Goal: Task Accomplishment & Management: Manage account settings

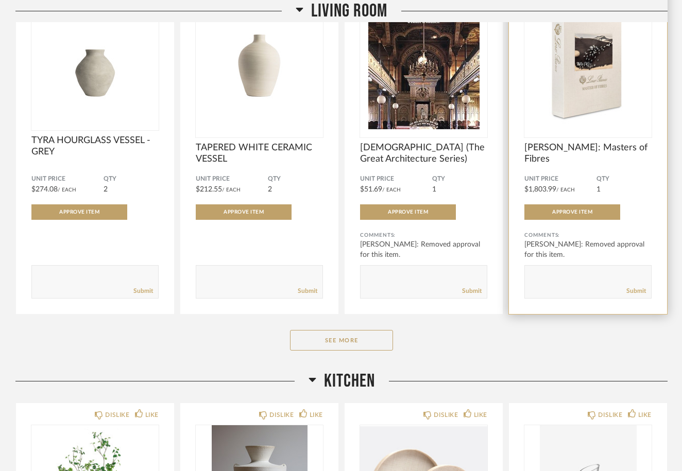
scroll to position [621, 0]
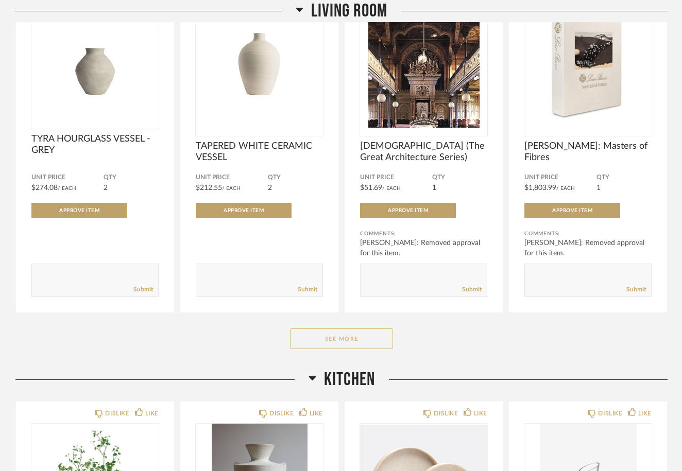
click at [348, 340] on button "See More" at bounding box center [341, 339] width 103 height 21
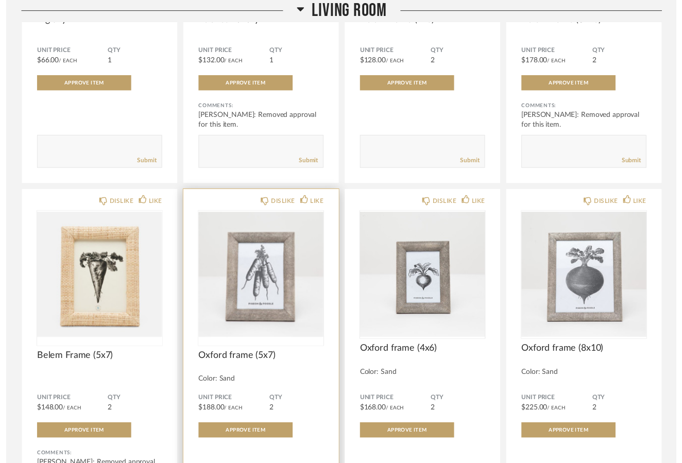
scroll to position [1738, 0]
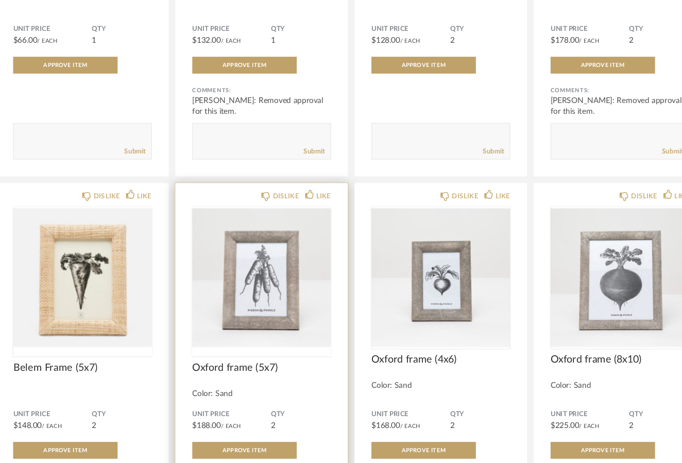
click at [223, 272] on img "0" at bounding box center [259, 292] width 127 height 129
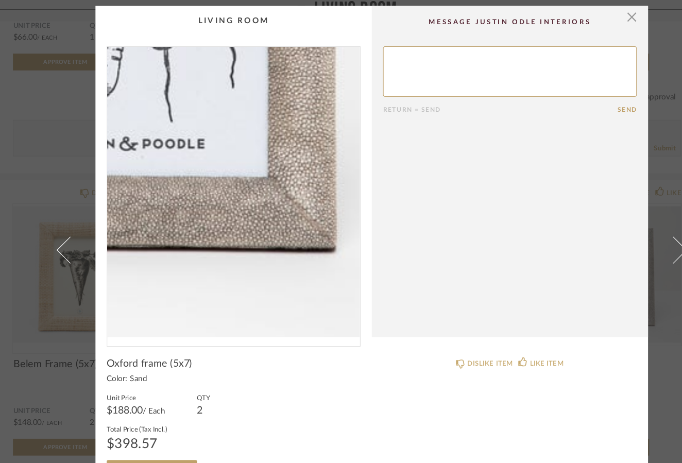
scroll to position [0, 0]
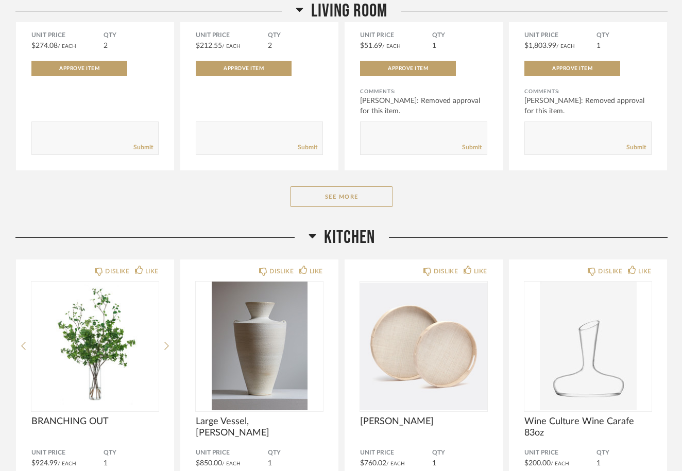
scroll to position [818, 0]
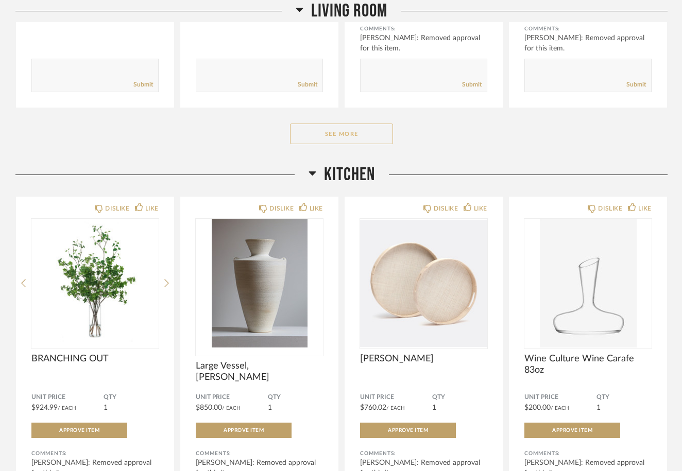
click at [334, 131] on button "See More" at bounding box center [341, 134] width 103 height 21
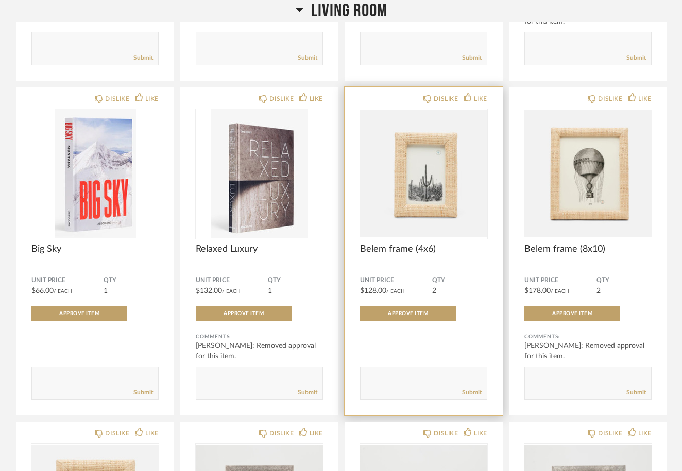
scroll to position [1520, 0]
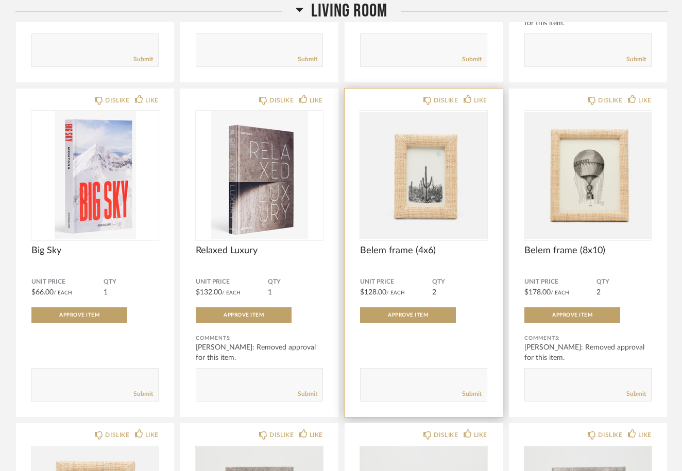
click at [416, 212] on div at bounding box center [423, 175] width 127 height 129
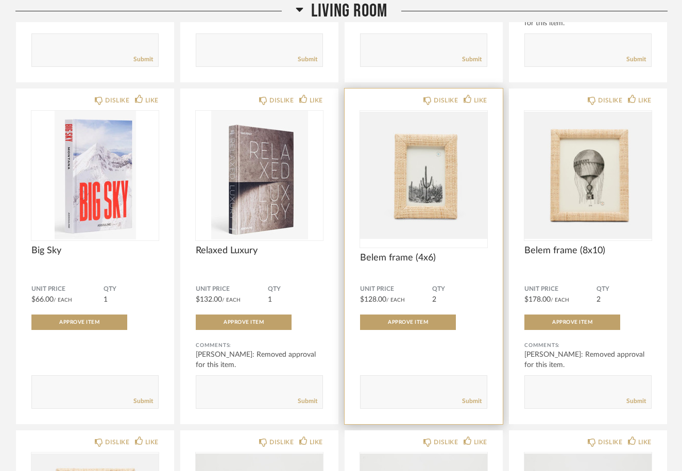
click at [416, 212] on img "0" at bounding box center [423, 175] width 127 height 129
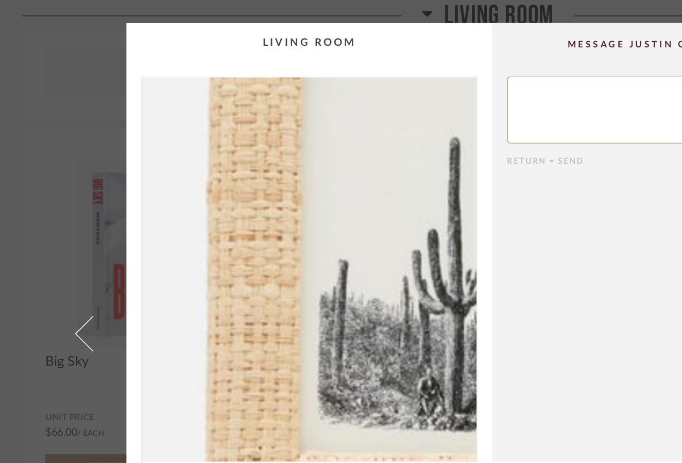
scroll to position [0, 0]
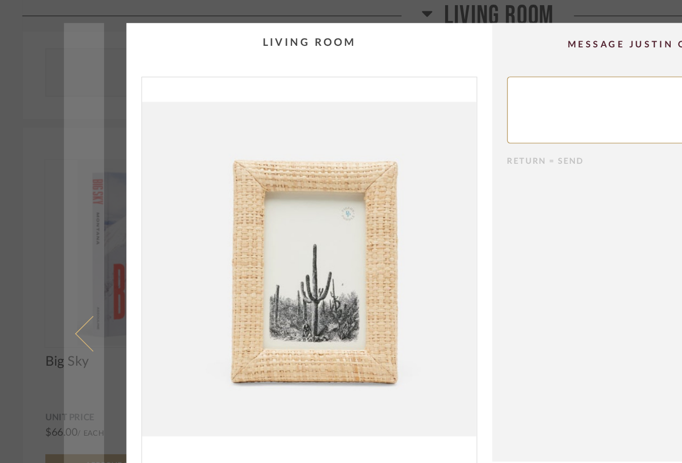
click at [57, 220] on link at bounding box center [58, 231] width 28 height 431
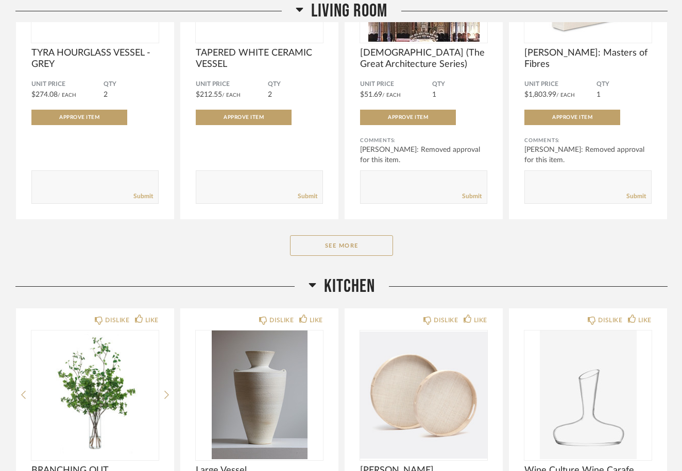
scroll to position [708, 0]
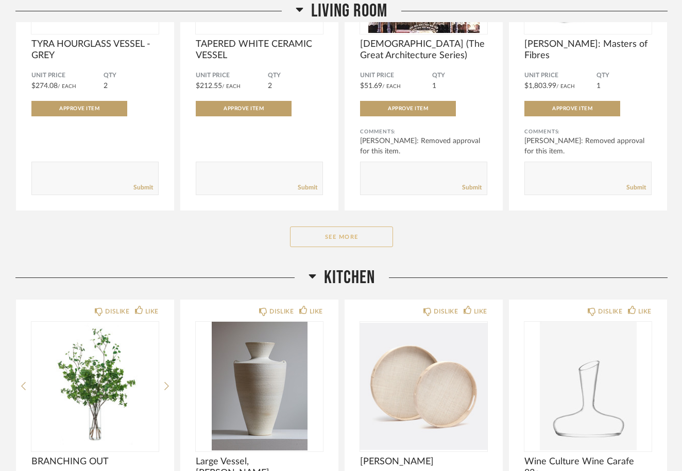
click at [333, 239] on button "See More" at bounding box center [341, 237] width 103 height 21
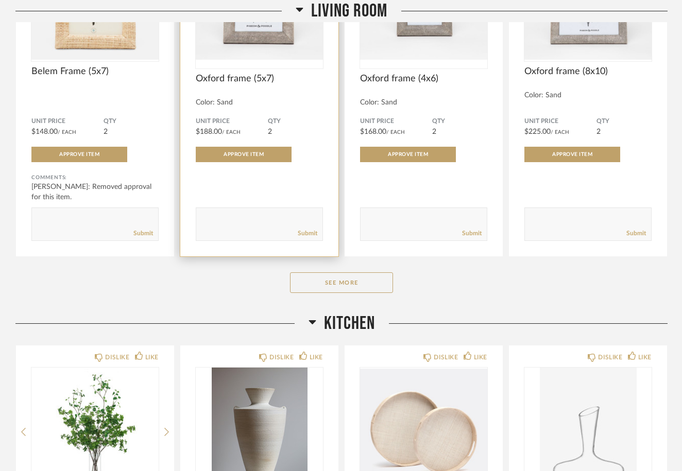
scroll to position [2029, 0]
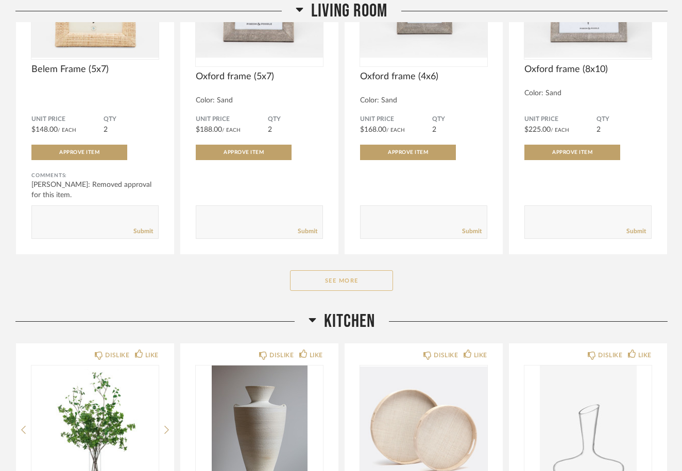
click at [339, 283] on button "See More" at bounding box center [341, 280] width 103 height 21
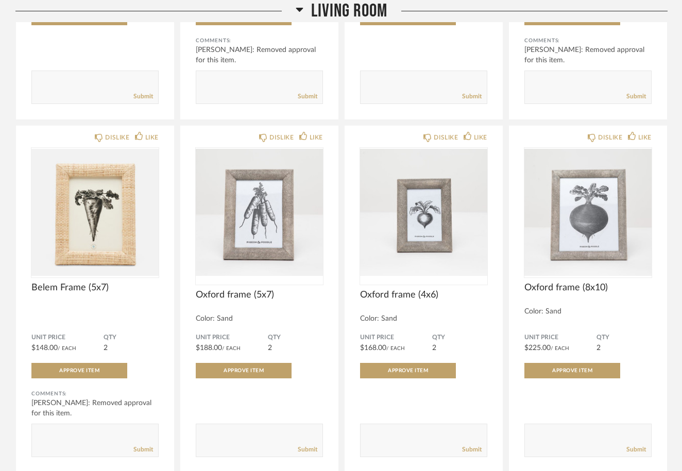
scroll to position [1736, 0]
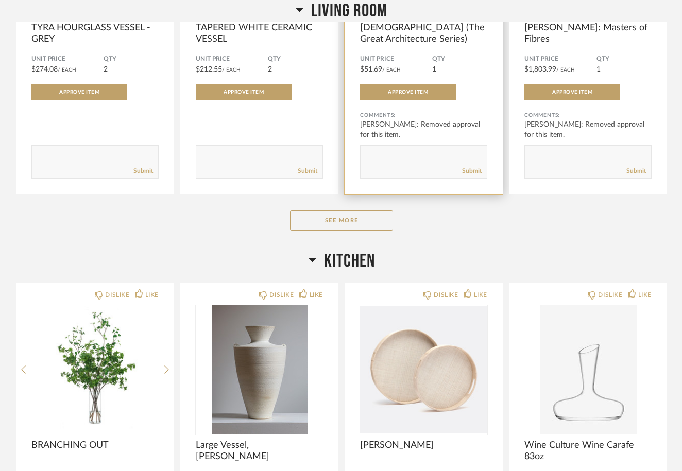
scroll to position [699, 0]
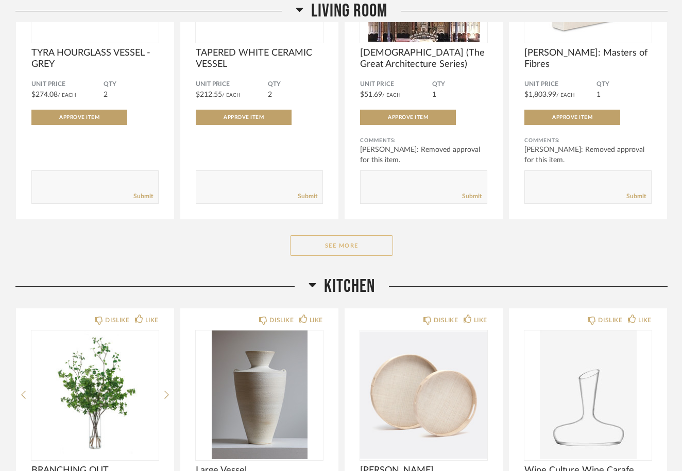
click at [348, 248] on button "See More" at bounding box center [341, 245] width 103 height 21
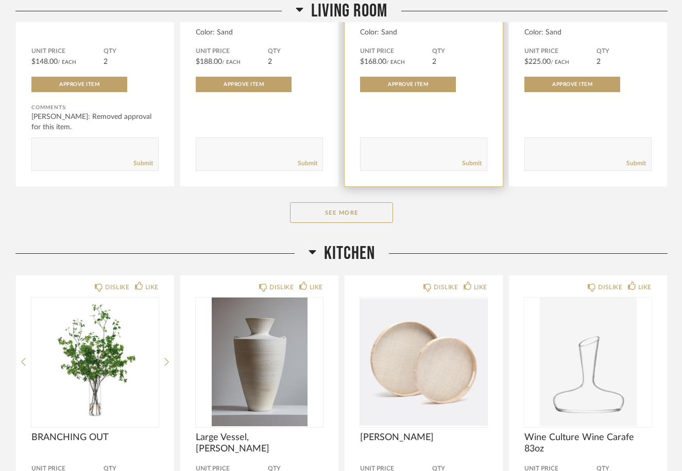
scroll to position [2097, 0]
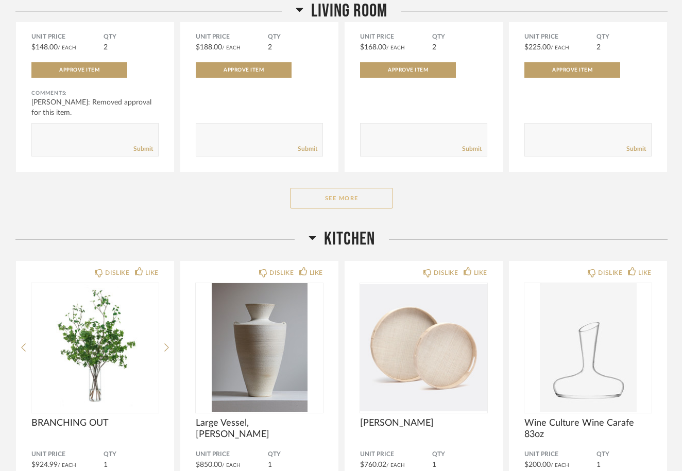
click at [330, 197] on button "See More" at bounding box center [341, 198] width 103 height 21
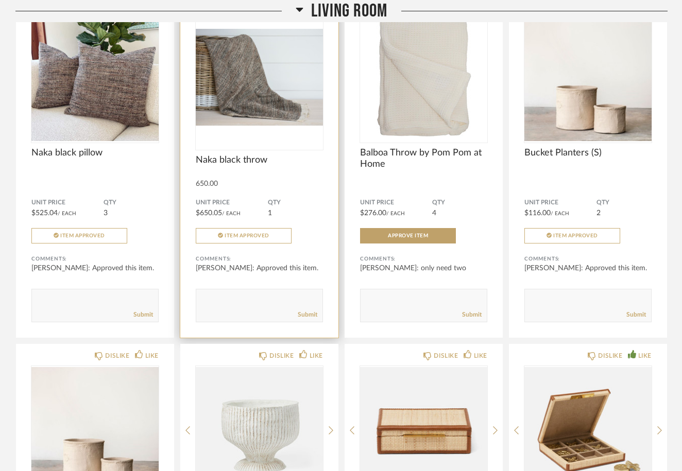
scroll to position [2322, 0]
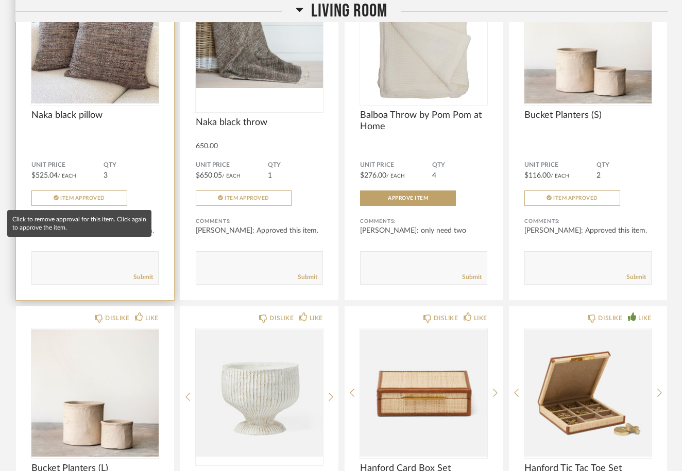
click at [96, 202] on button "Item Approved" at bounding box center [79, 198] width 96 height 15
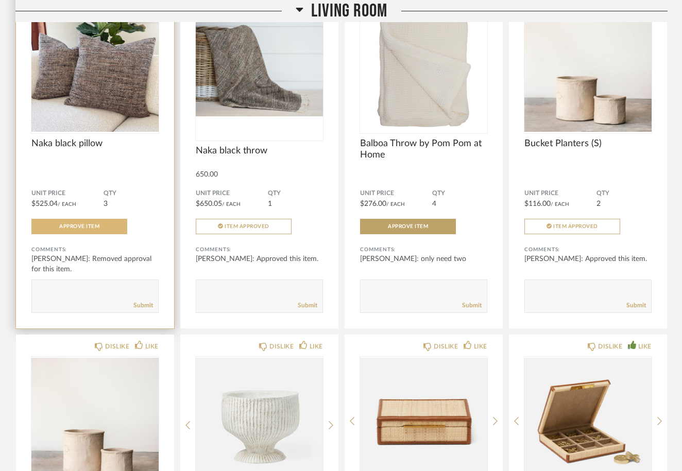
scroll to position [2292, 0]
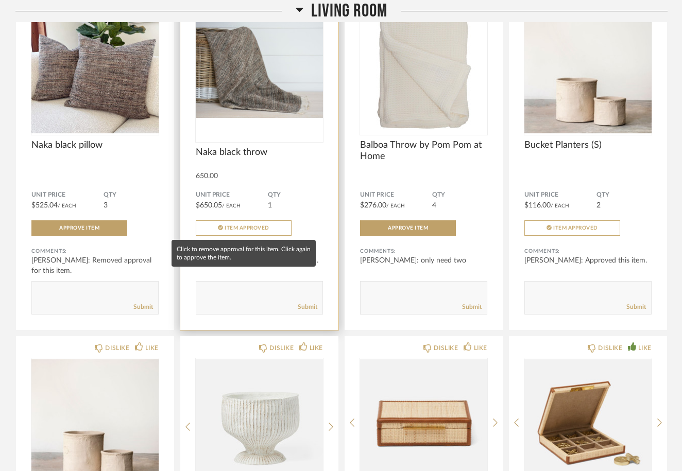
click at [248, 229] on span "Item Approved" at bounding box center [247, 228] width 45 height 5
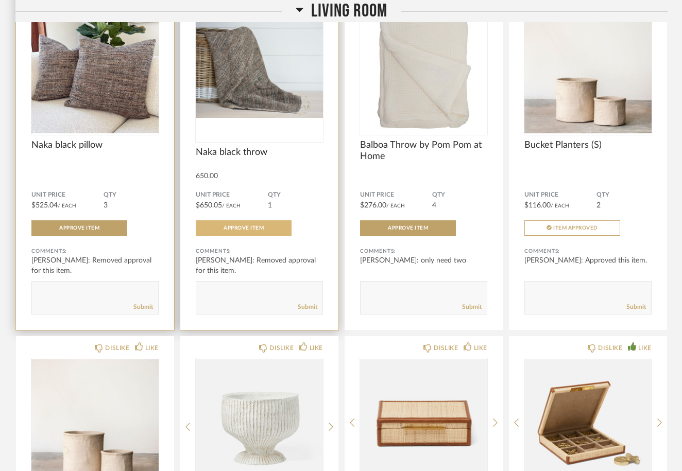
click at [62, 292] on textarea at bounding box center [95, 293] width 126 height 14
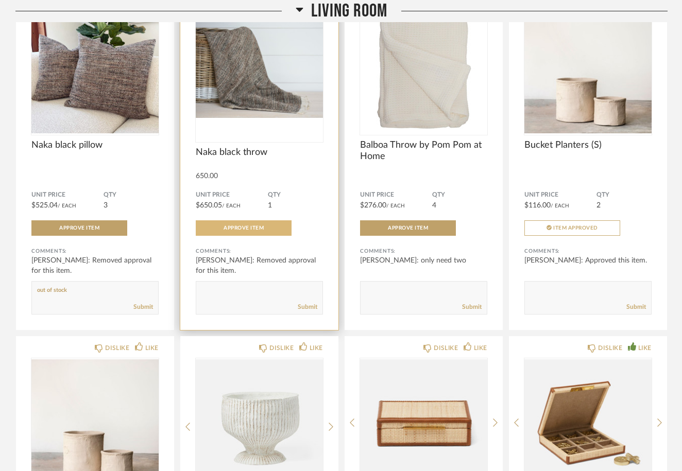
type textarea "out of stock"
click at [210, 294] on textarea at bounding box center [259, 293] width 126 height 14
type textarea "o"
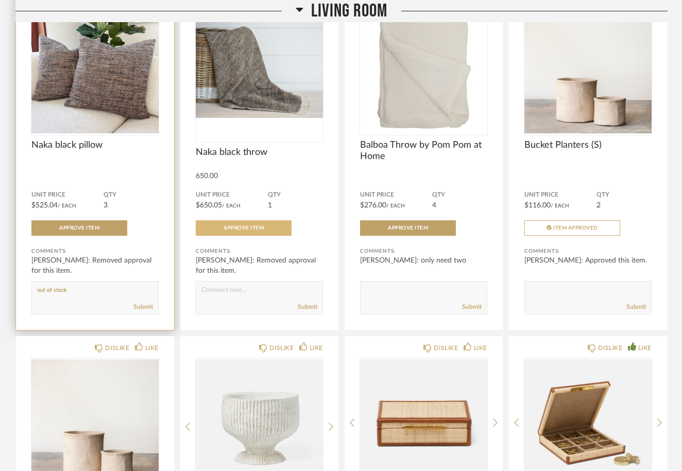
click at [68, 286] on textarea at bounding box center [95, 293] width 126 height 14
click at [70, 290] on textarea at bounding box center [95, 293] width 126 height 14
type textarea "o"
click at [122, 94] on div at bounding box center [94, 73] width 127 height 137
click at [122, 94] on img "0" at bounding box center [94, 69] width 127 height 129
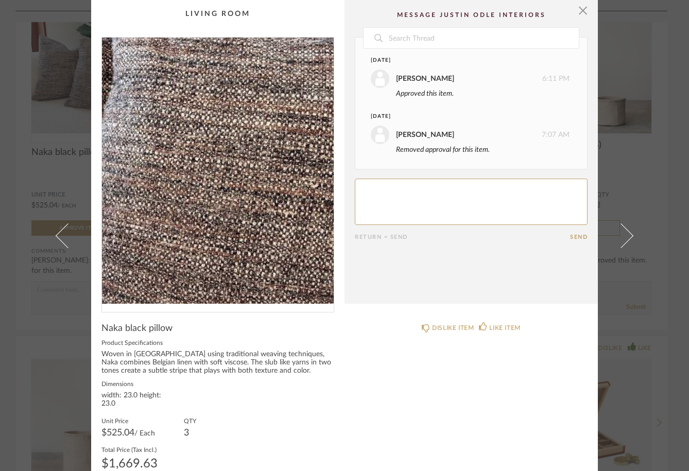
scroll to position [0, 0]
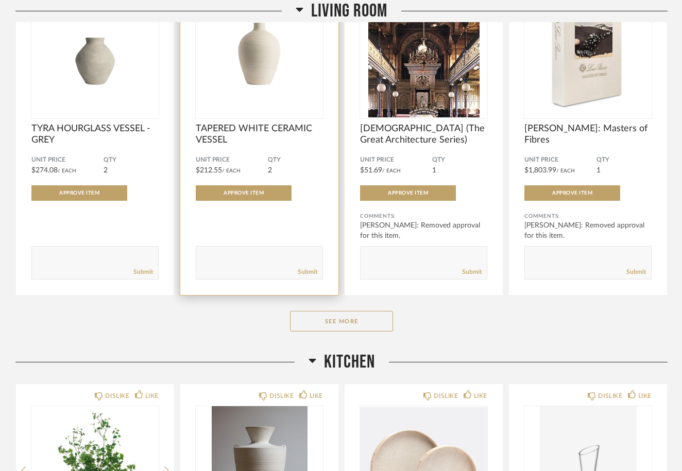
scroll to position [730, 0]
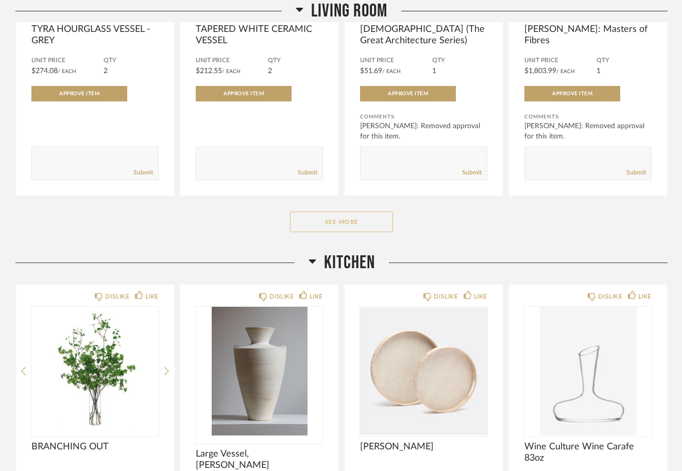
click at [338, 223] on button "See More" at bounding box center [341, 222] width 103 height 21
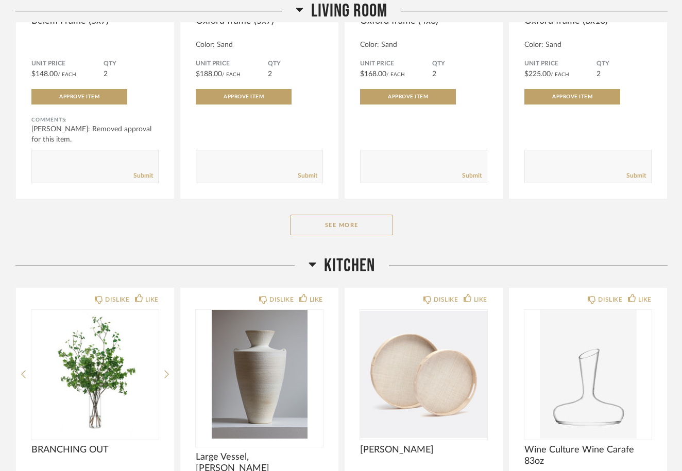
scroll to position [2049, 0]
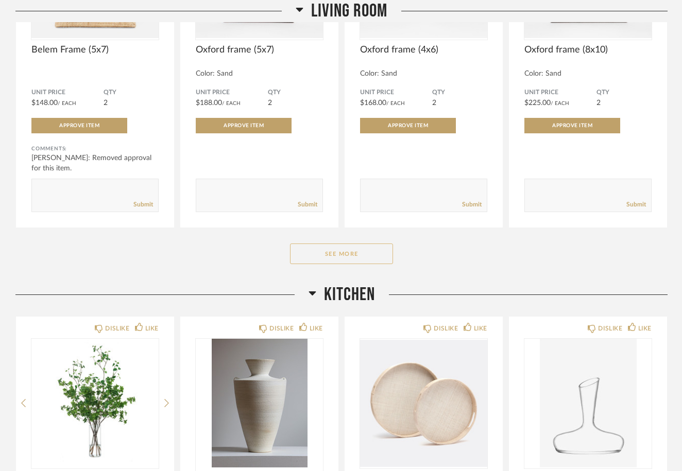
click at [349, 254] on button "See More" at bounding box center [341, 254] width 103 height 21
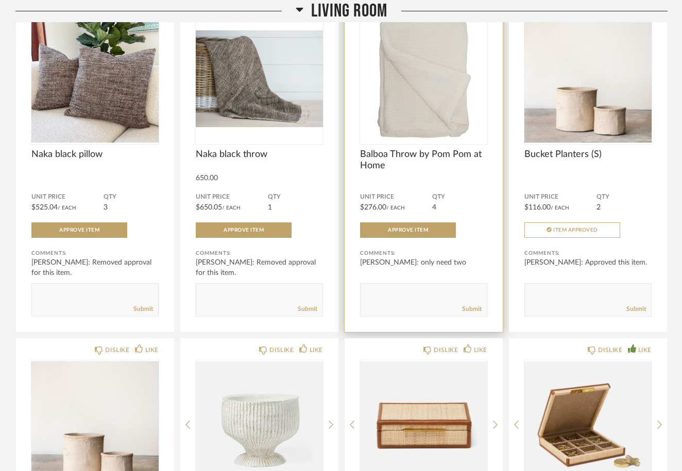
scroll to position [2291, 0]
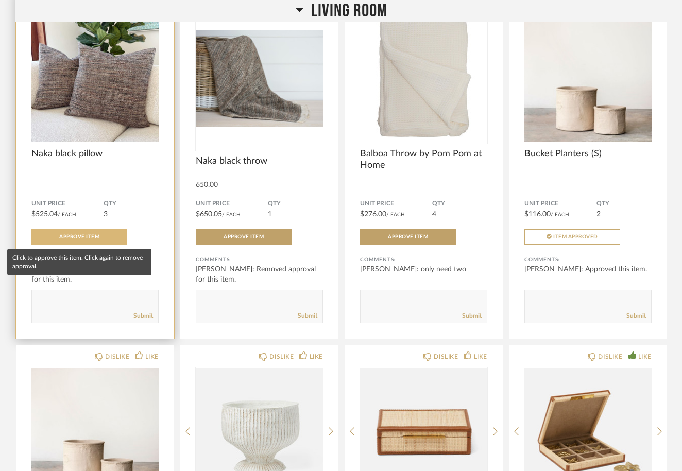
click at [80, 237] on span "Approve Item" at bounding box center [79, 236] width 40 height 5
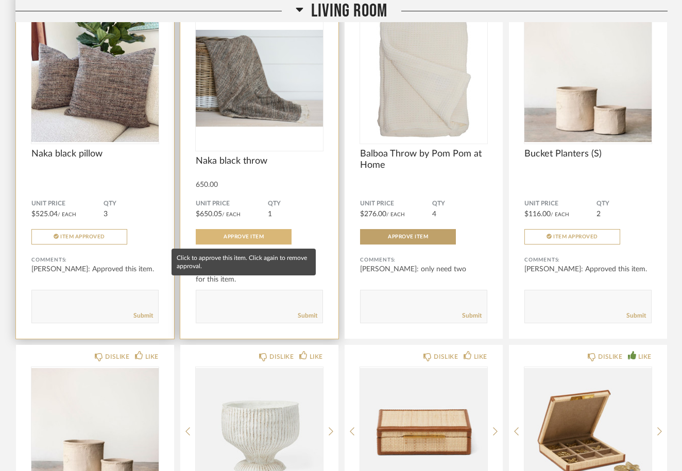
click at [251, 238] on span "Approve Item" at bounding box center [244, 236] width 40 height 5
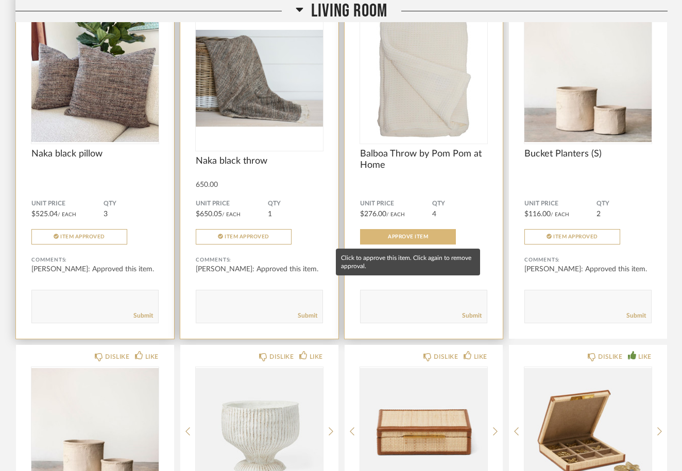
click at [409, 235] on span "Approve Item" at bounding box center [408, 236] width 40 height 5
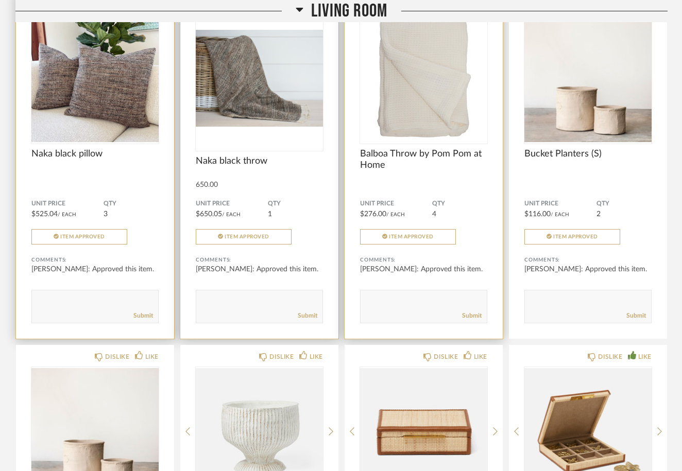
click at [375, 300] on textarea at bounding box center [424, 302] width 126 height 14
type textarea "only two blankets"
click at [471, 318] on link "Submit" at bounding box center [472, 316] width 20 height 9
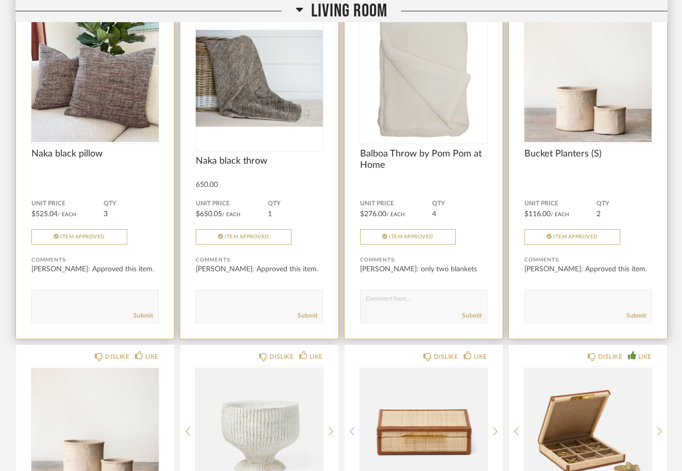
click at [538, 304] on textarea at bounding box center [588, 302] width 126 height 14
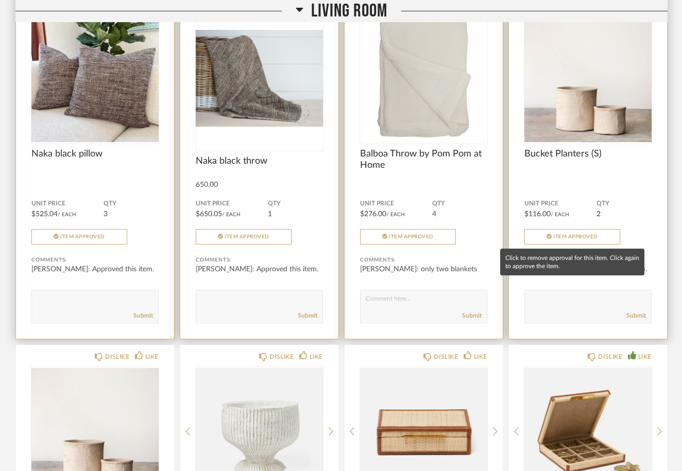
click at [567, 237] on span "Item Approved" at bounding box center [575, 236] width 45 height 5
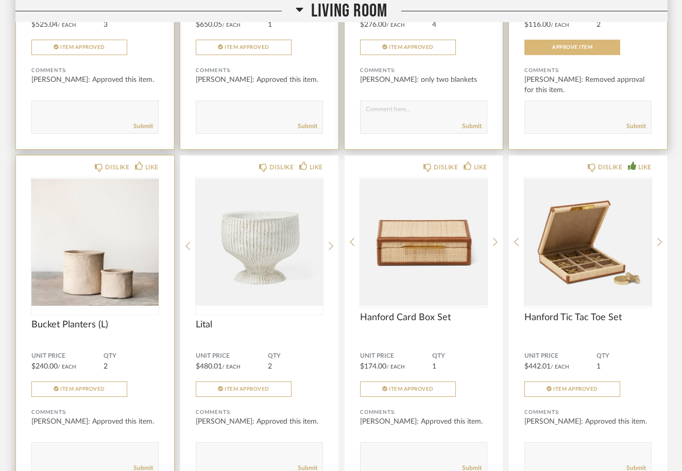
scroll to position [2553, 0]
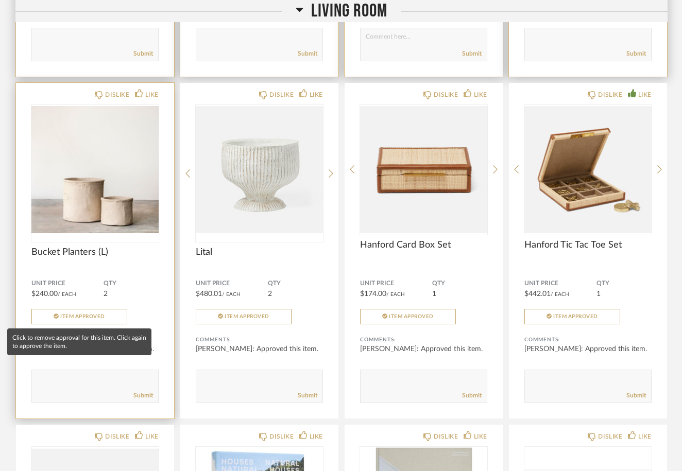
click at [75, 314] on span "Item Approved" at bounding box center [82, 316] width 45 height 5
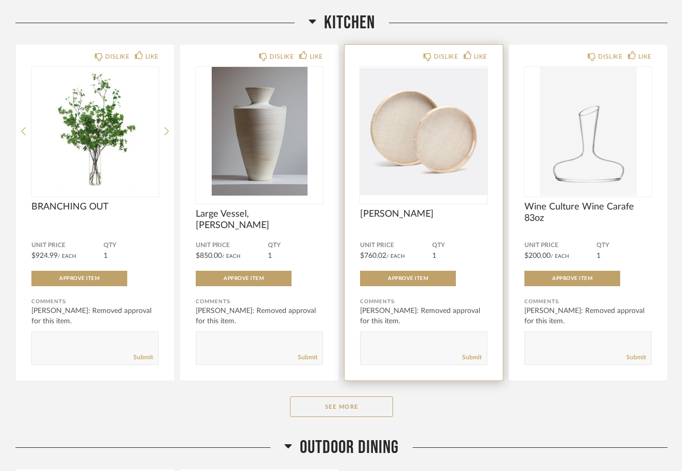
scroll to position [3698, 0]
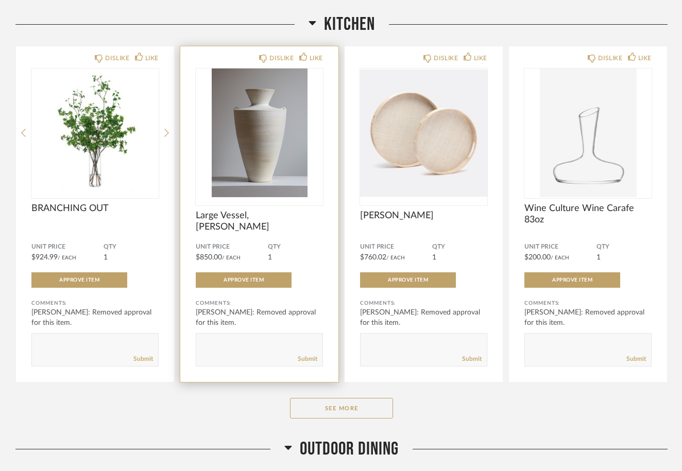
click at [254, 173] on img "0" at bounding box center [259, 132] width 127 height 129
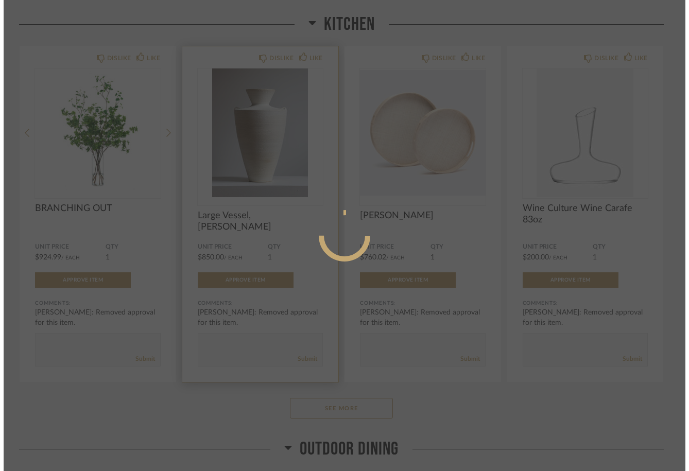
scroll to position [0, 0]
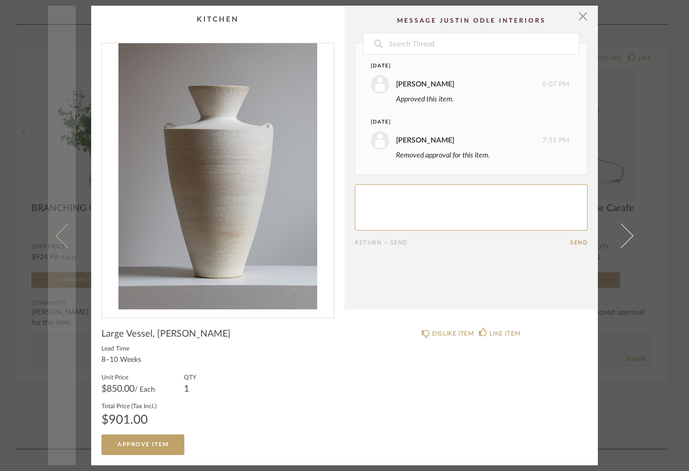
click at [59, 238] on span at bounding box center [68, 235] width 25 height 25
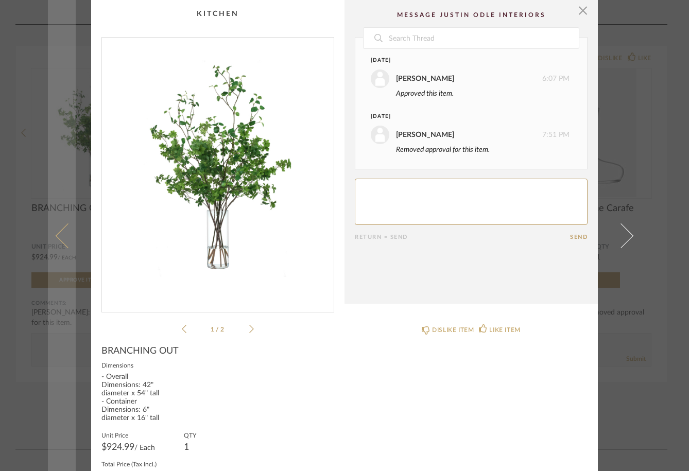
click at [56, 230] on link at bounding box center [62, 235] width 28 height 471
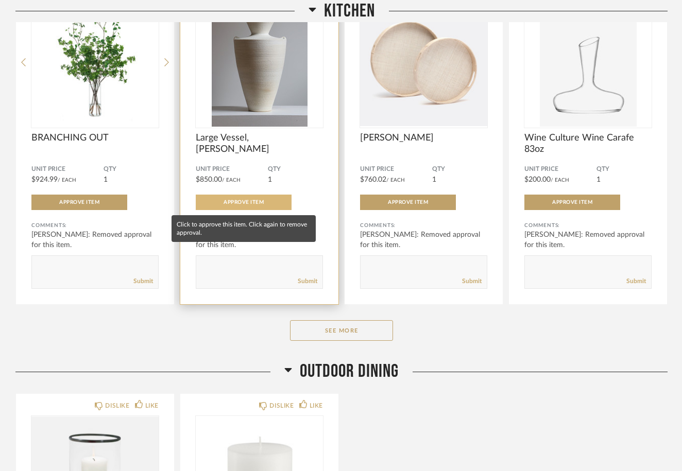
scroll to position [1031, 0]
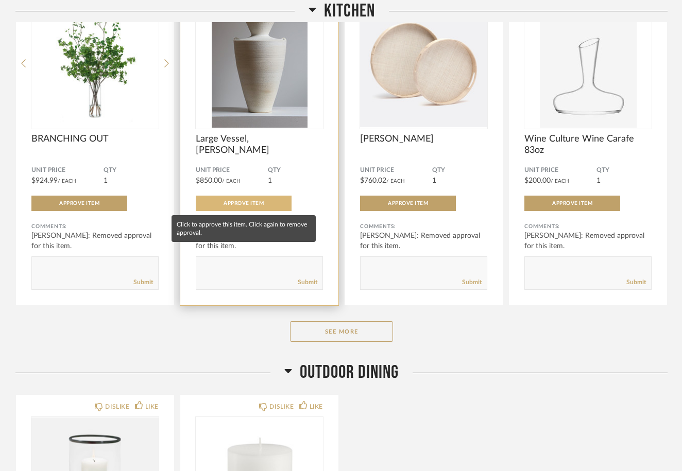
click at [253, 196] on button "Approve Item" at bounding box center [244, 203] width 96 height 15
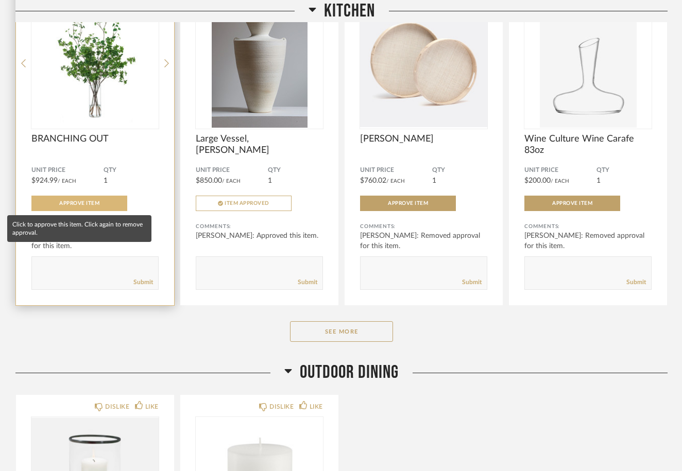
click at [79, 202] on span "Approve Item" at bounding box center [79, 203] width 40 height 5
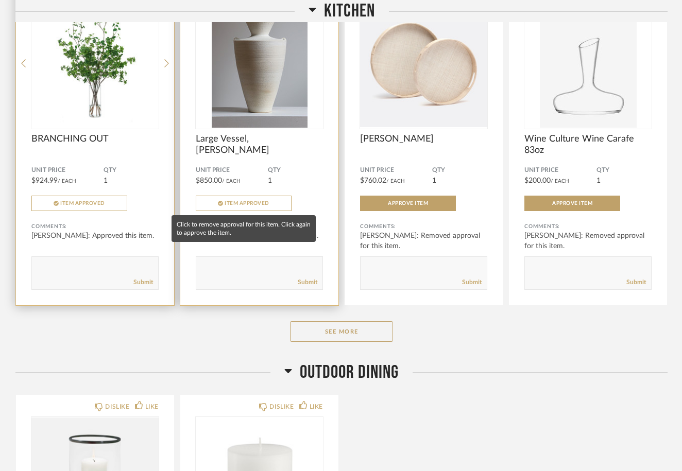
click at [254, 204] on span "Item Approved" at bounding box center [247, 203] width 45 height 5
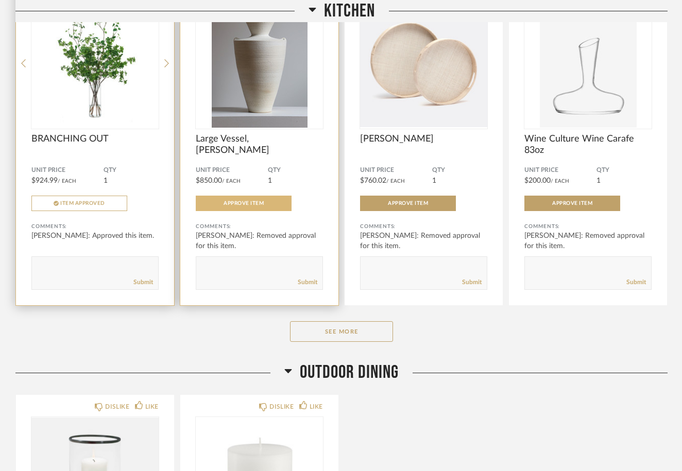
click at [254, 204] on span "Approve Item" at bounding box center [244, 203] width 40 height 5
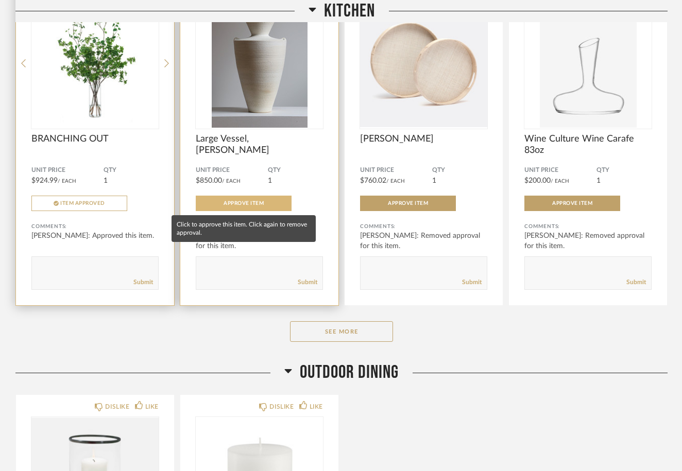
click at [254, 204] on span "Approve Item" at bounding box center [244, 203] width 40 height 5
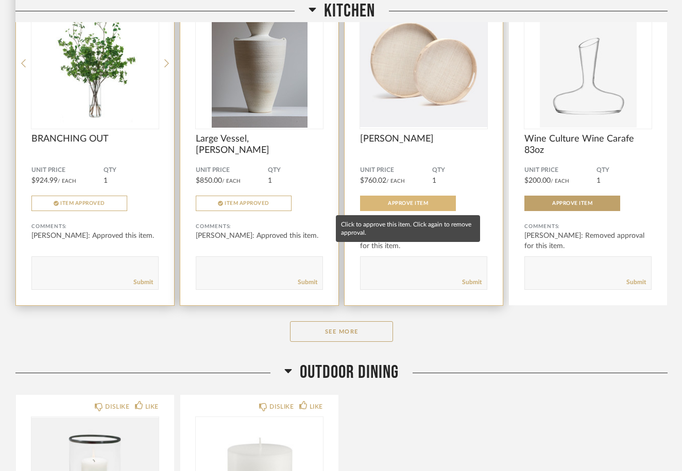
click at [411, 202] on span "Approve Item" at bounding box center [408, 203] width 40 height 5
click at [411, 202] on span "Item Approved" at bounding box center [411, 203] width 45 height 5
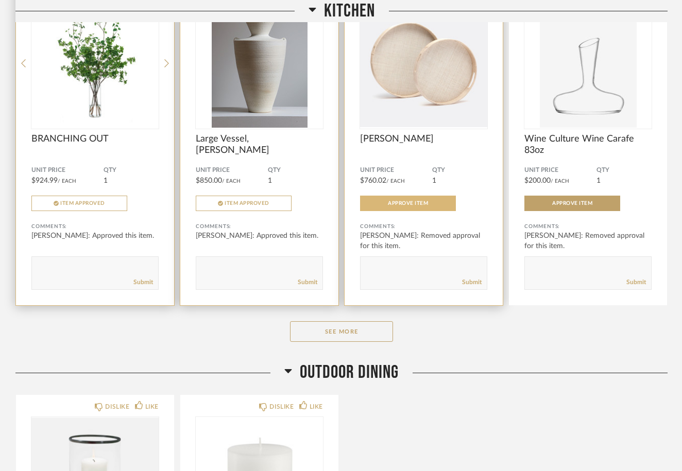
click at [407, 212] on div "Comments: warren leeds: Removed approval for this item. Submit" at bounding box center [423, 250] width 127 height 79
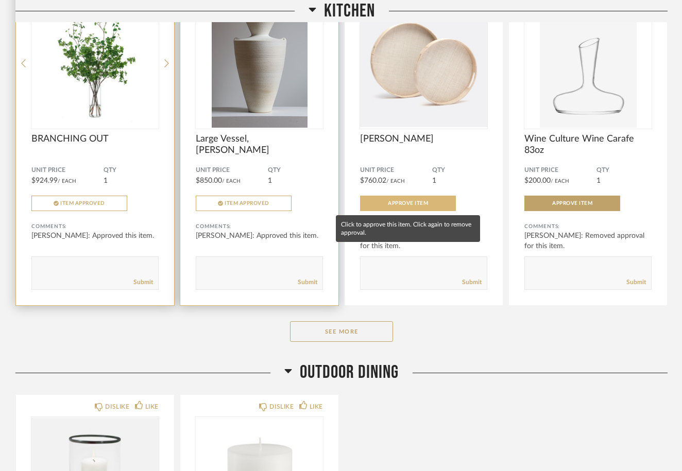
click at [409, 199] on button "Approve Item" at bounding box center [408, 203] width 96 height 15
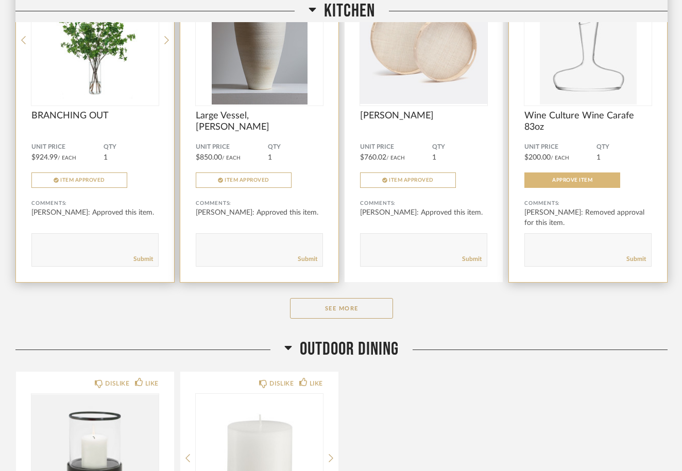
scroll to position [1059, 0]
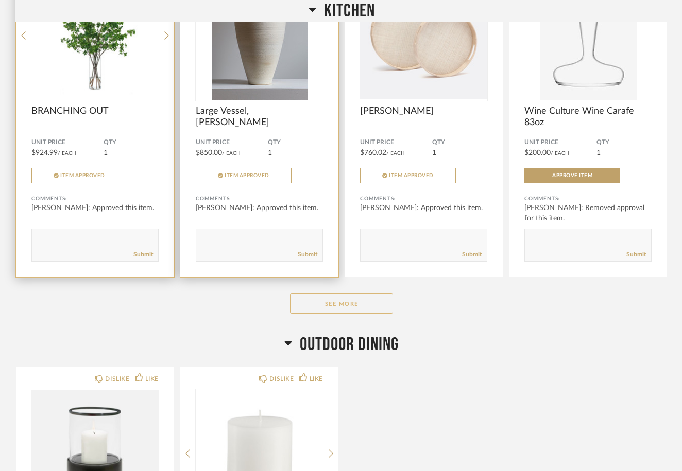
click at [324, 309] on button "See More" at bounding box center [341, 304] width 103 height 21
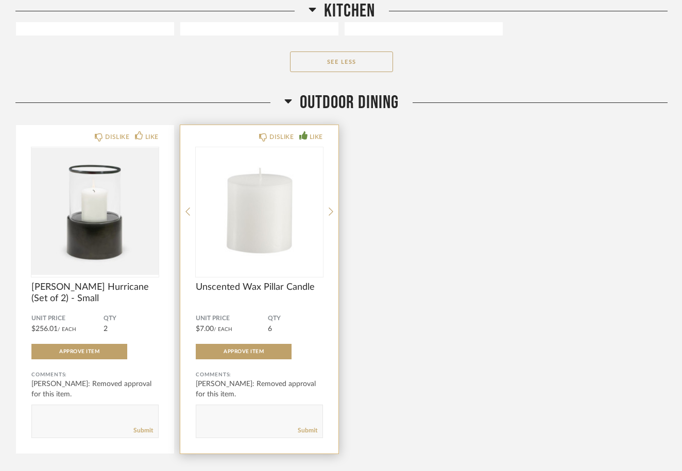
scroll to position [1644, 0]
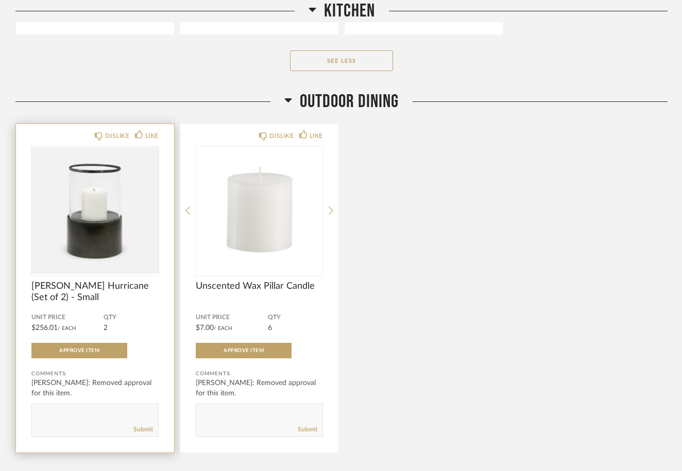
click at [42, 412] on textarea at bounding box center [95, 416] width 126 height 14
click at [143, 411] on textarea at bounding box center [95, 416] width 126 height 14
type textarea "please check price we can buy at retail for approximately half the price"
click at [149, 433] on link "Submit" at bounding box center [143, 429] width 20 height 9
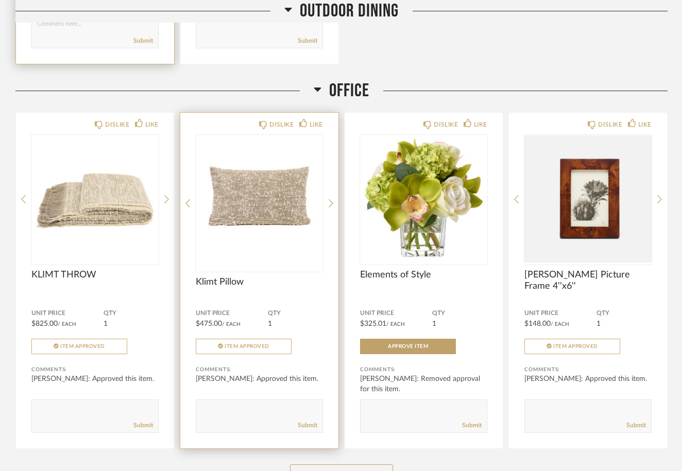
scroll to position [2034, 0]
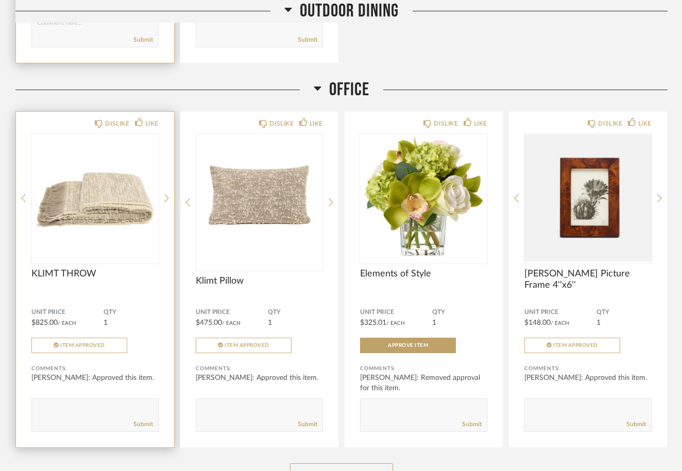
click at [46, 410] on textarea at bounding box center [95, 411] width 126 height 14
type textarea "going with substitute"
click at [142, 421] on link "Submit" at bounding box center [143, 424] width 20 height 9
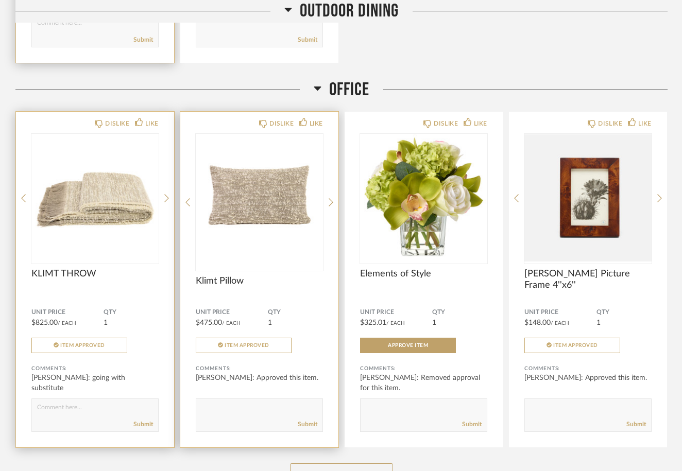
click at [214, 411] on textarea at bounding box center [259, 411] width 126 height 14
type textarea "going with substitute"
click at [313, 425] on link "Submit" at bounding box center [308, 424] width 20 height 9
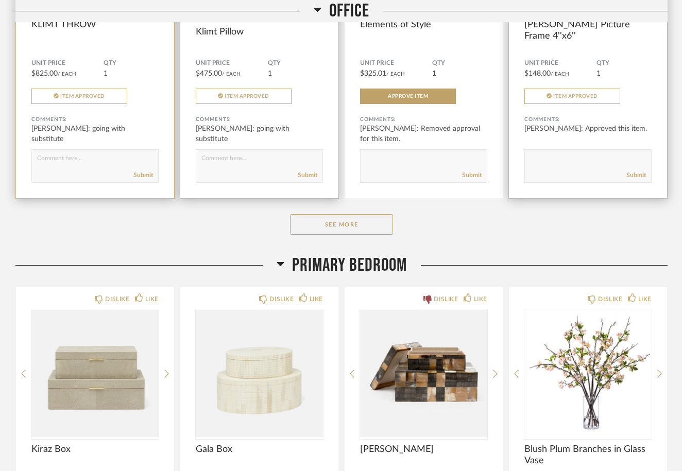
scroll to position [2293, 0]
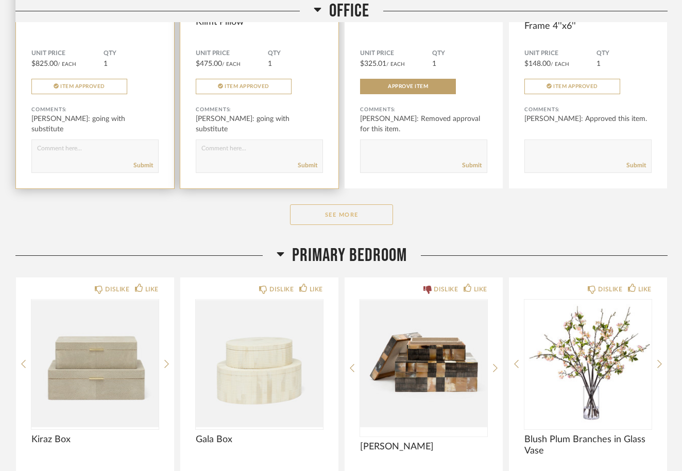
click at [338, 214] on button "See More" at bounding box center [341, 214] width 103 height 21
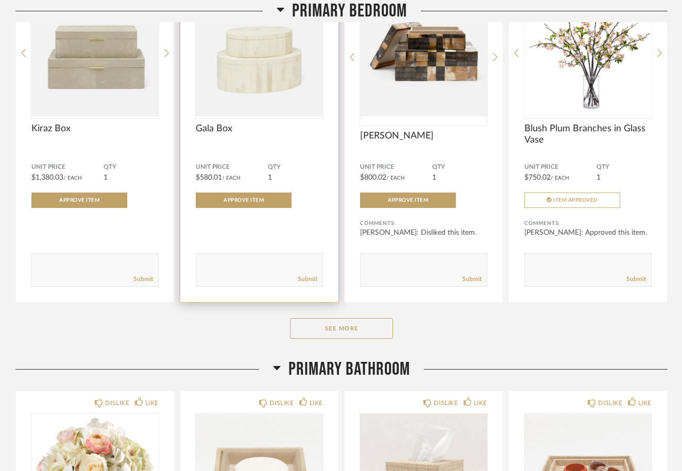
scroll to position [2952, 0]
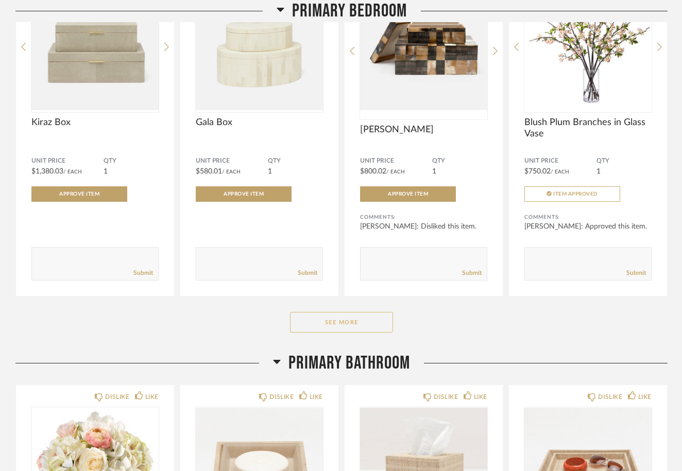
click at [328, 320] on button "See More" at bounding box center [341, 322] width 103 height 21
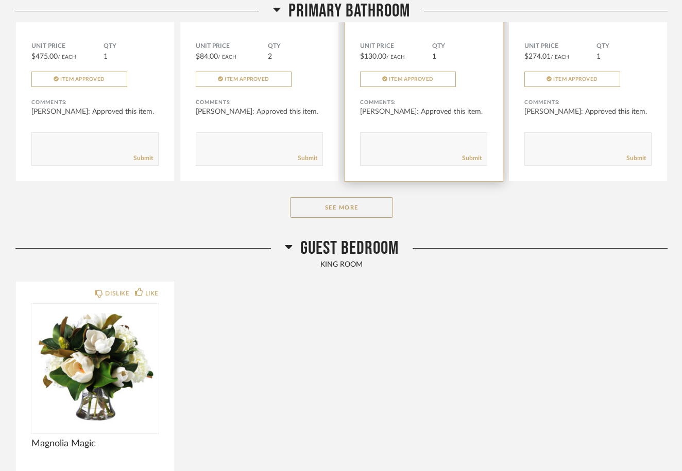
scroll to position [3855, 0]
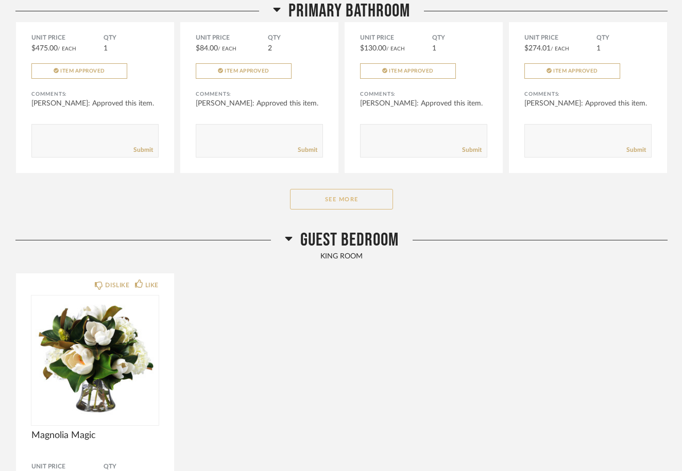
click at [347, 195] on button "See More" at bounding box center [341, 199] width 103 height 21
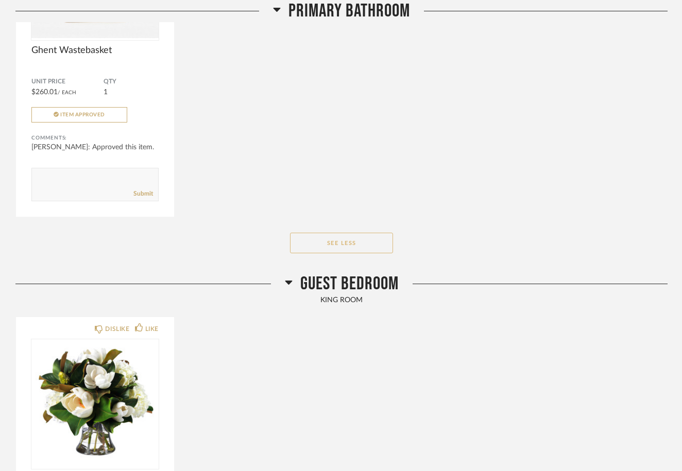
click at [329, 244] on button "See Less" at bounding box center [341, 243] width 103 height 21
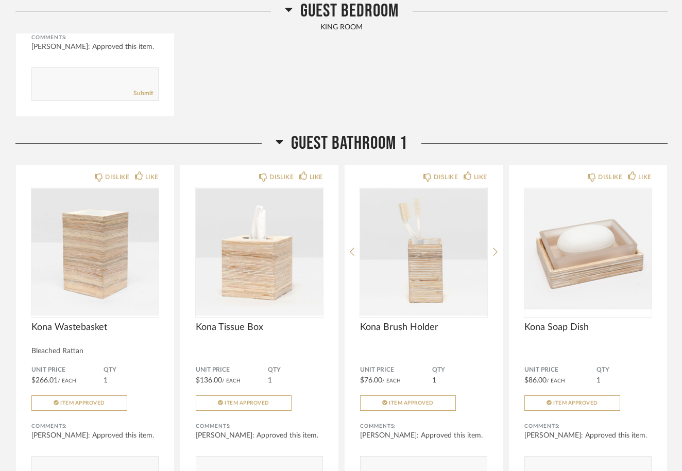
scroll to position [4342, 0]
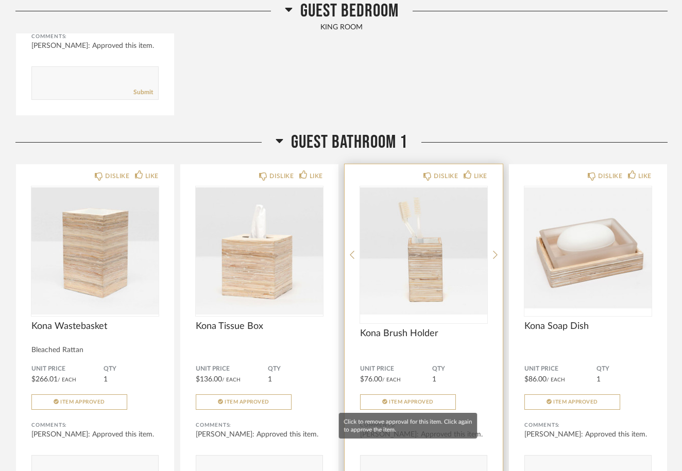
click at [405, 398] on button "Item Approved" at bounding box center [408, 401] width 96 height 15
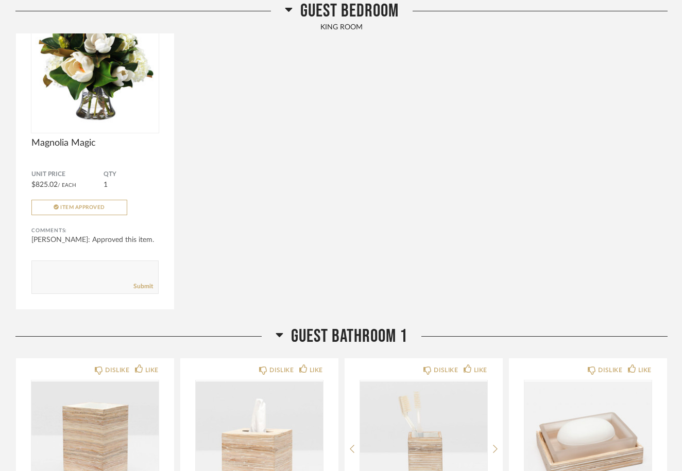
scroll to position [4122, 0]
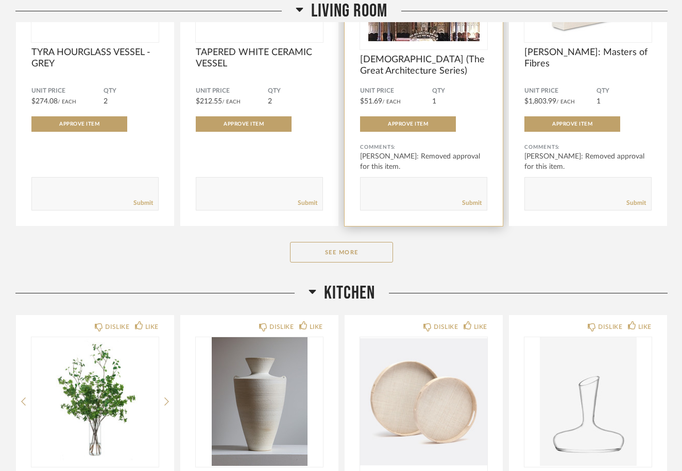
scroll to position [700, 0]
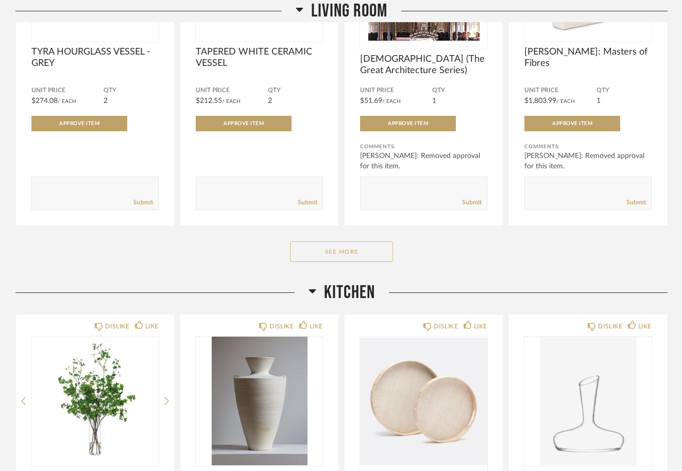
click at [364, 249] on button "See More" at bounding box center [341, 252] width 103 height 21
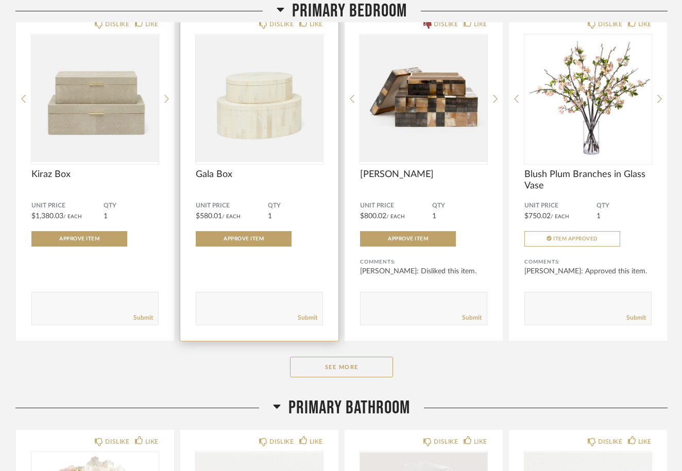
scroll to position [3572, 0]
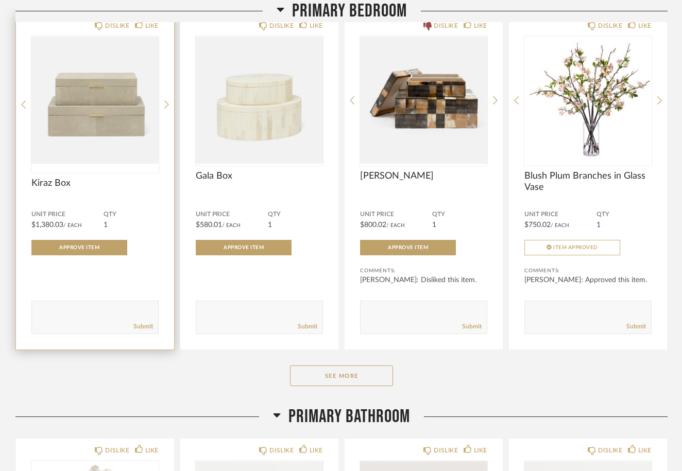
click at [131, 121] on img "0" at bounding box center [94, 100] width 127 height 129
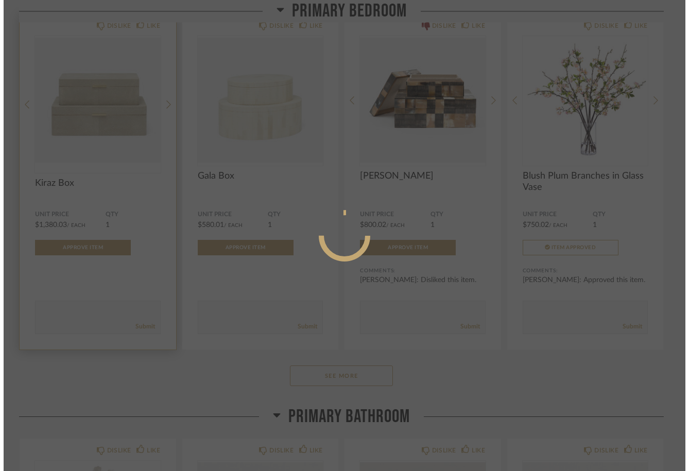
scroll to position [0, 0]
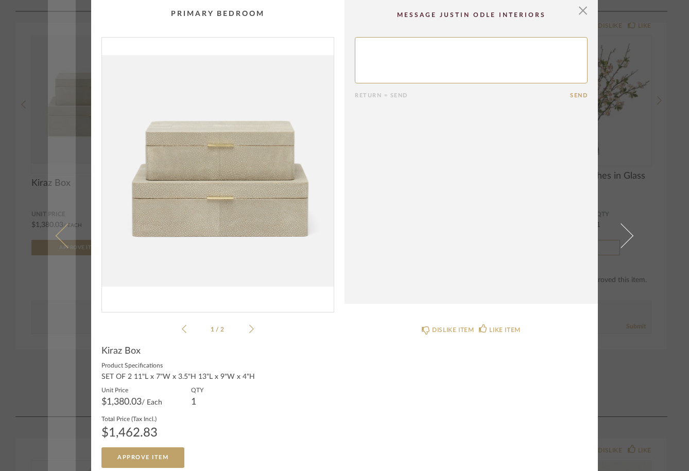
click at [59, 236] on span at bounding box center [68, 235] width 25 height 25
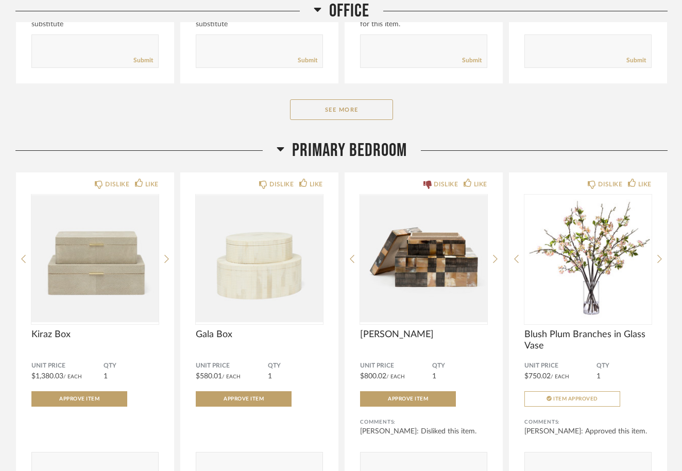
scroll to position [2053, 0]
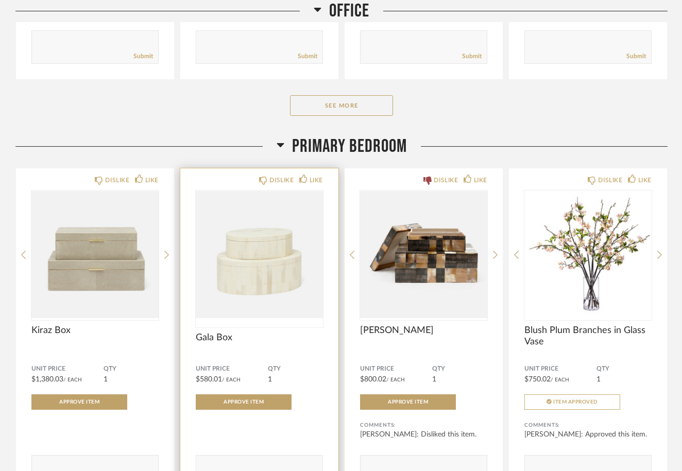
click at [0, 0] on img at bounding box center [0, 0] width 0 height 0
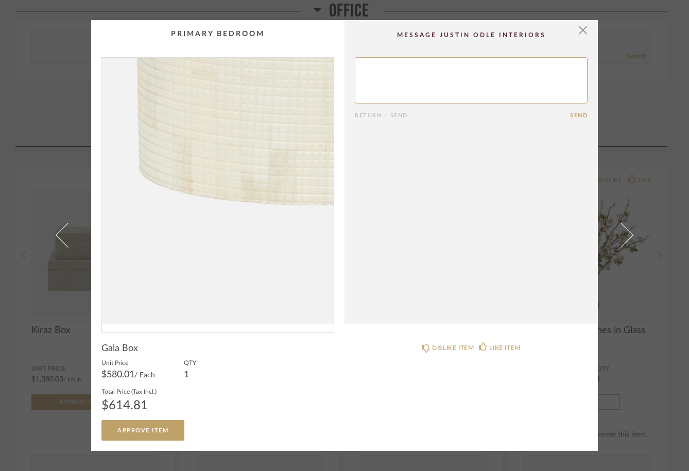
scroll to position [0, 0]
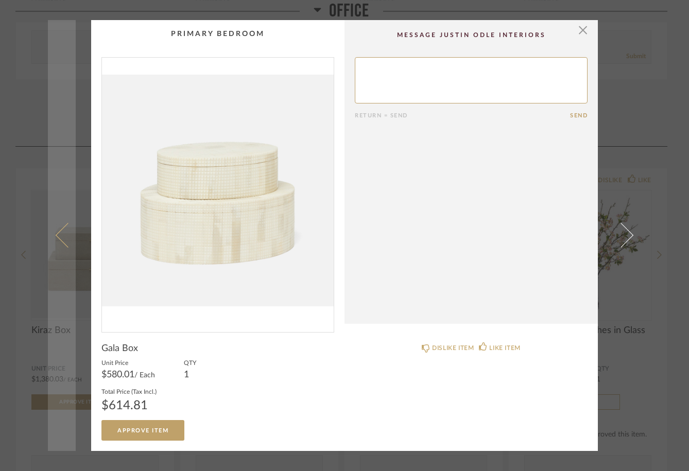
click at [59, 230] on span at bounding box center [68, 235] width 25 height 25
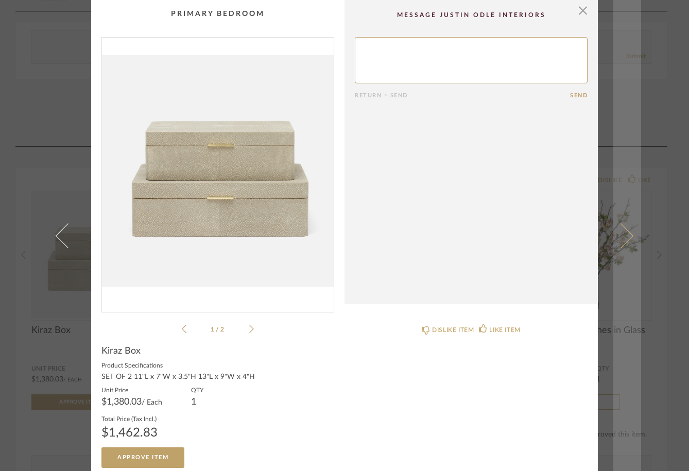
click at [622, 238] on span at bounding box center [621, 235] width 25 height 25
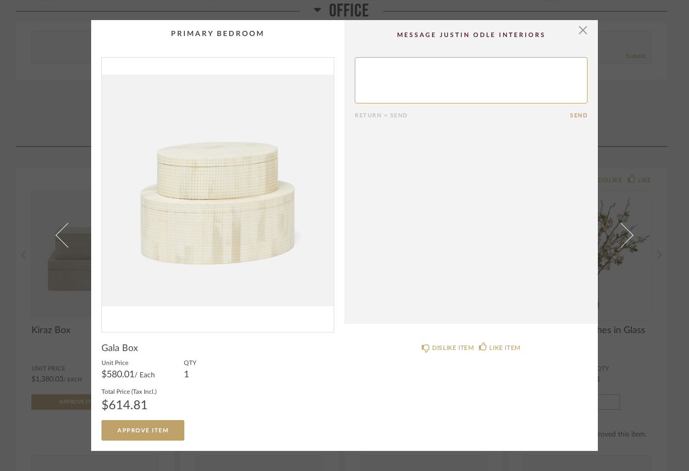
click at [622, 238] on span at bounding box center [621, 235] width 25 height 25
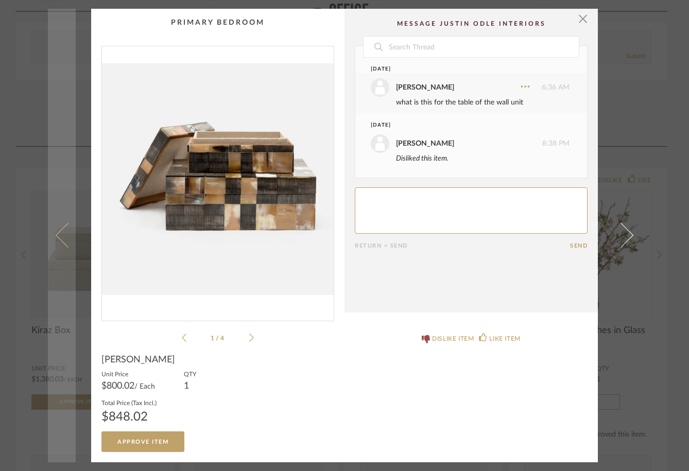
click at [60, 233] on span at bounding box center [68, 235] width 25 height 25
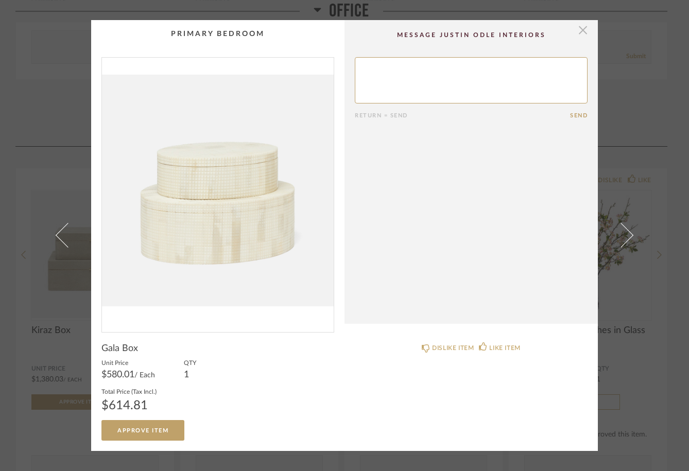
click at [576, 32] on span "button" at bounding box center [583, 30] width 21 height 21
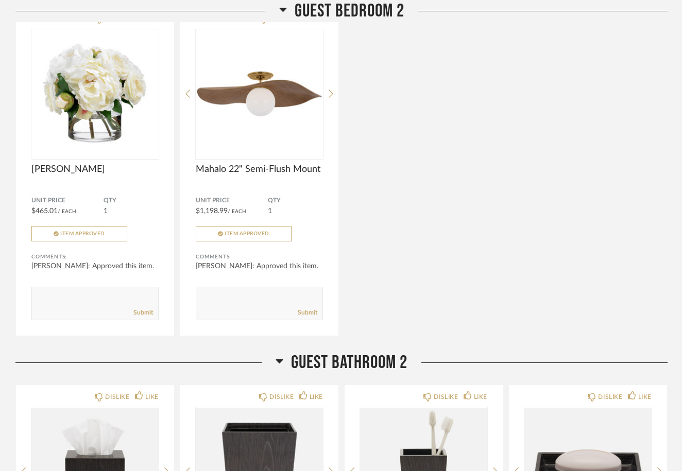
scroll to position [3832, 0]
